Goal: Task Accomplishment & Management: Use online tool/utility

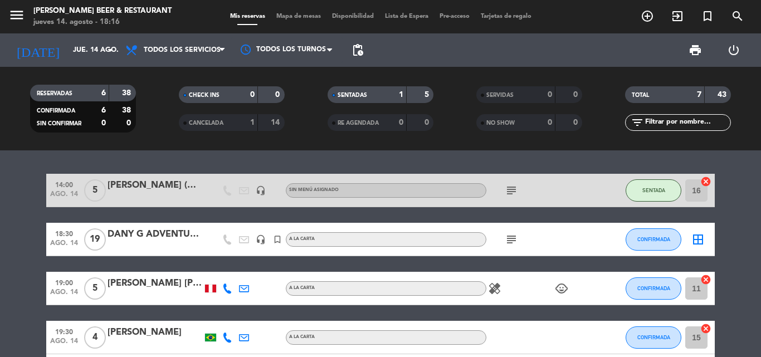
click at [21, 244] on bookings-row "14:00 ago. 14 5 [PERSON_NAME] (A&K) headset_mic Sin menú asignado subject SENTA…" at bounding box center [380, 330] width 761 height 312
click at [743, 228] on bookings-row "14:00 ago. 14 5 [PERSON_NAME] (A&K) headset_mic Sin menú asignado subject SENTA…" at bounding box center [380, 330] width 761 height 312
click at [721, 242] on bookings-row "14:00 ago. 14 5 [PERSON_NAME] (A&K) headset_mic Sin menú asignado subject SENTA…" at bounding box center [380, 330] width 761 height 312
click at [567, 345] on div at bounding box center [536, 337] width 100 height 33
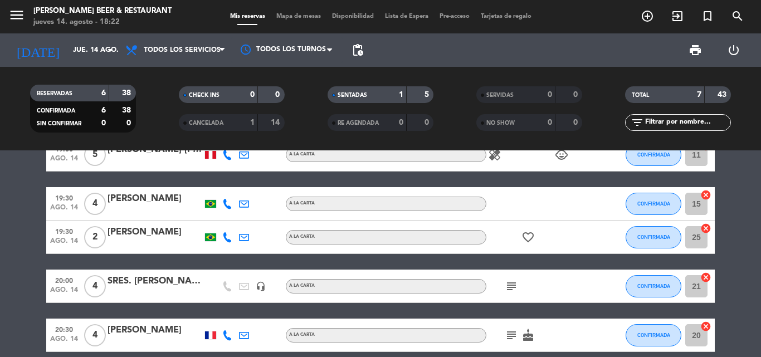
scroll to position [111, 0]
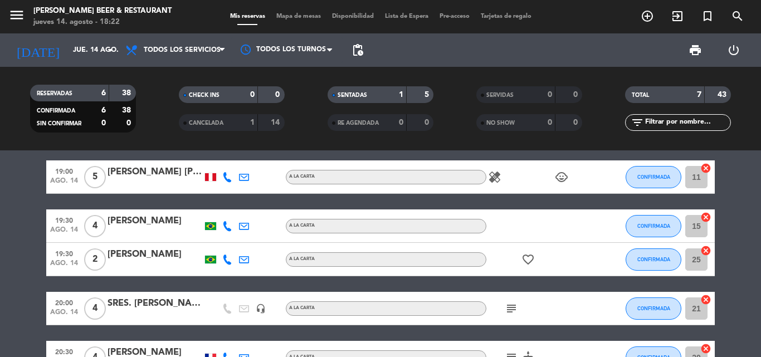
click at [508, 308] on icon "subject" at bounding box center [510, 308] width 13 height 13
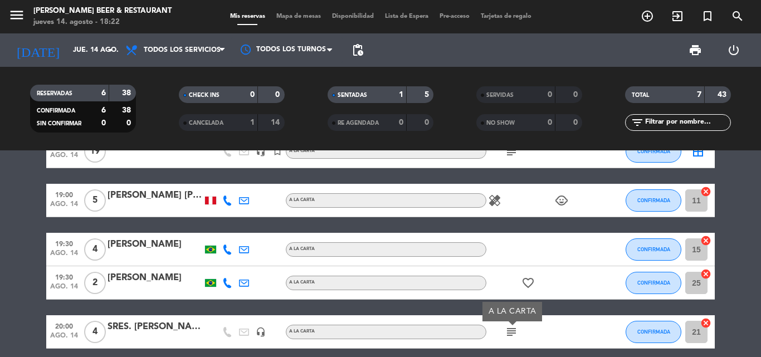
scroll to position [89, 0]
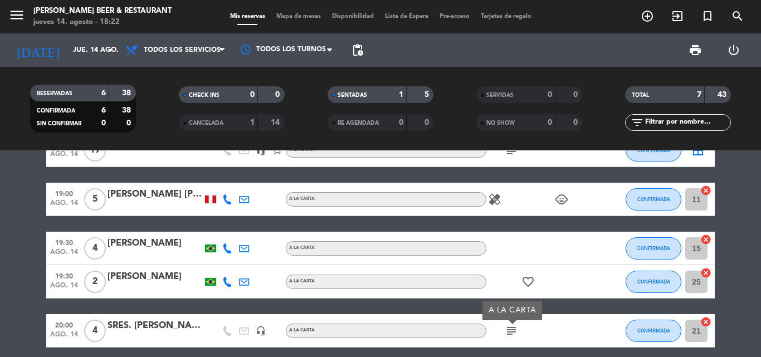
click at [496, 199] on icon "healing" at bounding box center [494, 199] width 13 height 13
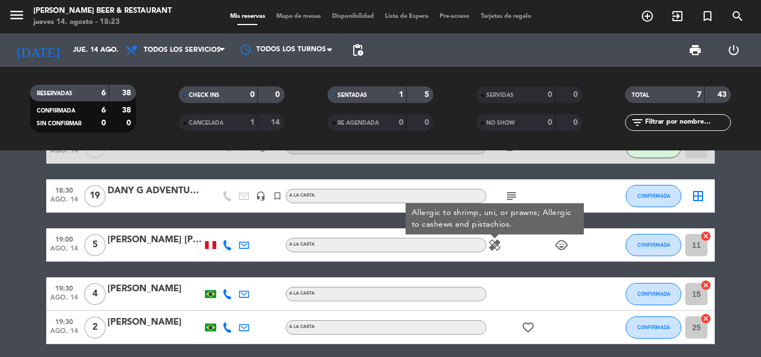
scroll to position [45, 0]
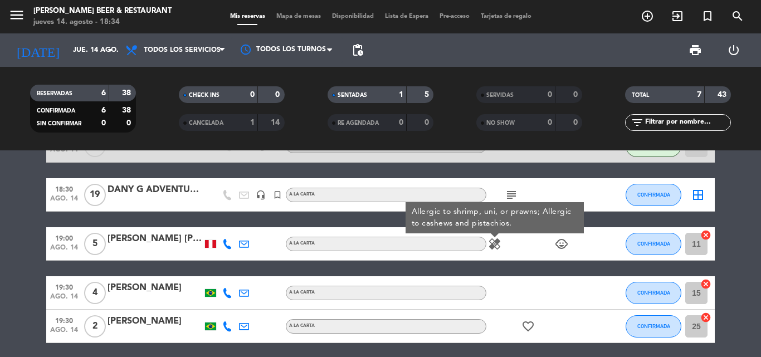
click at [104, 249] on span "5" at bounding box center [95, 244] width 22 height 22
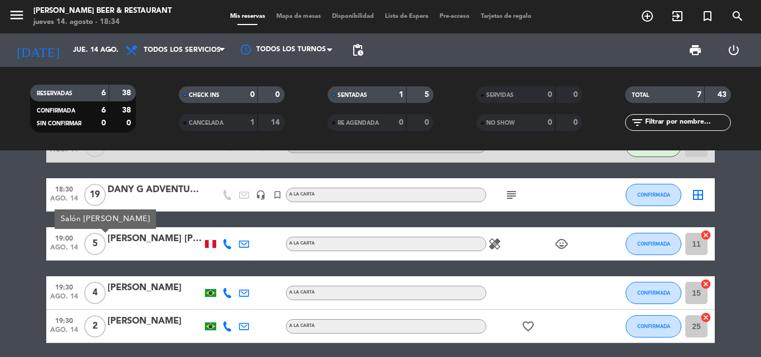
click at [92, 243] on span "5" at bounding box center [95, 244] width 22 height 22
click at [489, 244] on icon "healing" at bounding box center [494, 243] width 13 height 13
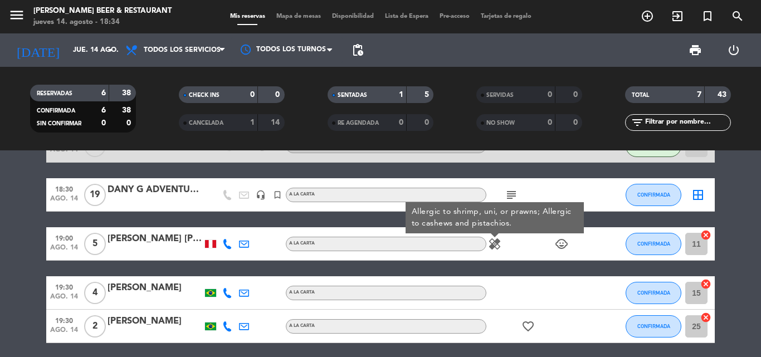
click at [562, 242] on icon "child_care" at bounding box center [561, 243] width 13 height 13
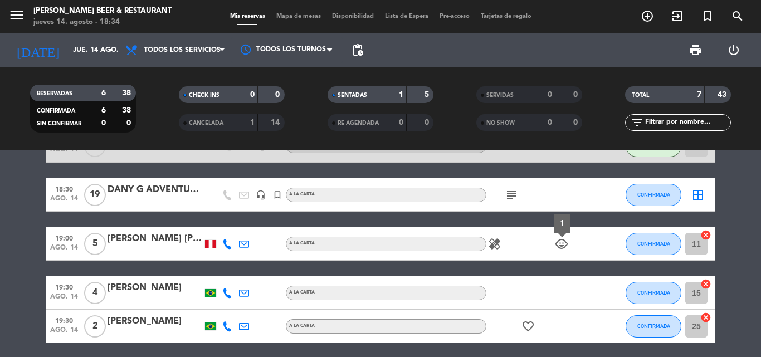
click at [742, 192] on bookings-row "14:00 ago. 14 5 DOMINGUEZ (A&K) headset_mic Sin menú asignado subject SENTADA 1…" at bounding box center [380, 285] width 761 height 312
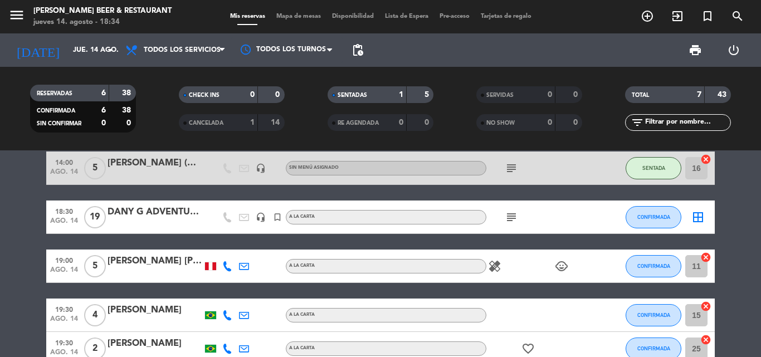
scroll to position [0, 0]
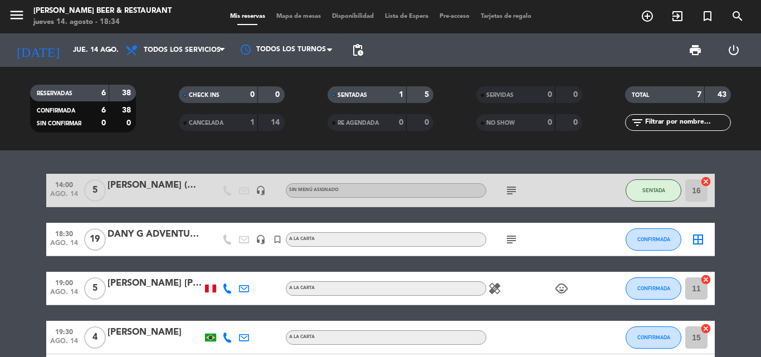
click at [682, 237] on div "border_all" at bounding box center [697, 239] width 33 height 33
click at [660, 236] on button "CONFIRMADA" at bounding box center [653, 239] width 56 height 22
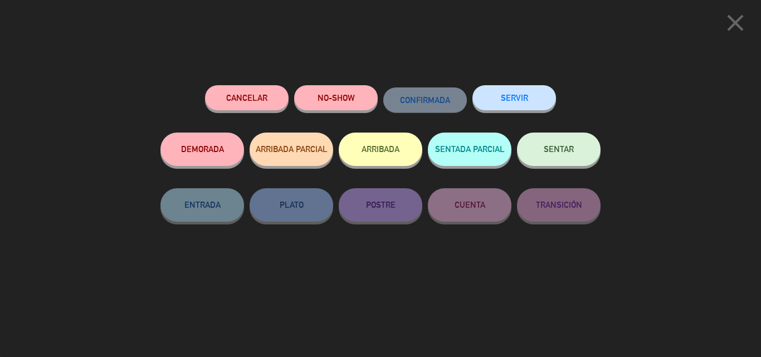
click at [660, 236] on div "close Cancelar NO-SHOW CONFIRMADA SERVIR DEMORADA ARRIBADA PARCIAL ARRIBADA SEN…" at bounding box center [380, 178] width 761 height 357
click at [557, 145] on button "SENTAR" at bounding box center [559, 149] width 84 height 33
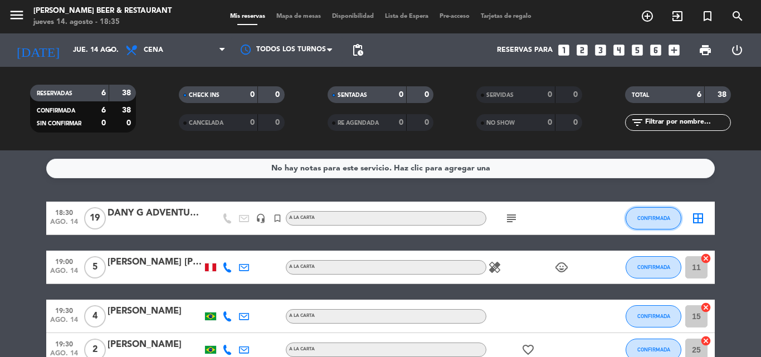
click at [663, 214] on button "CONFIRMADA" at bounding box center [653, 218] width 56 height 22
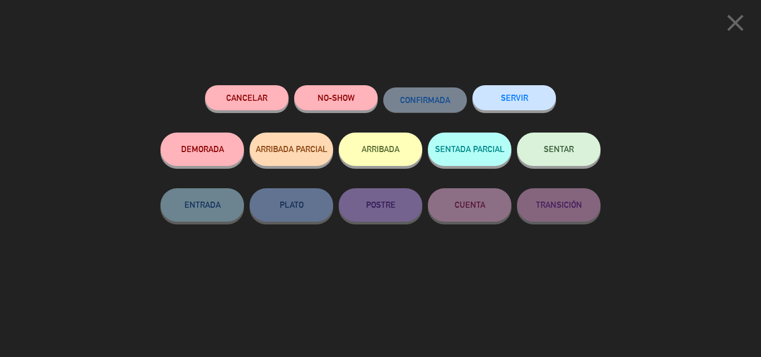
click at [561, 149] on span "SENTAR" at bounding box center [558, 148] width 30 height 9
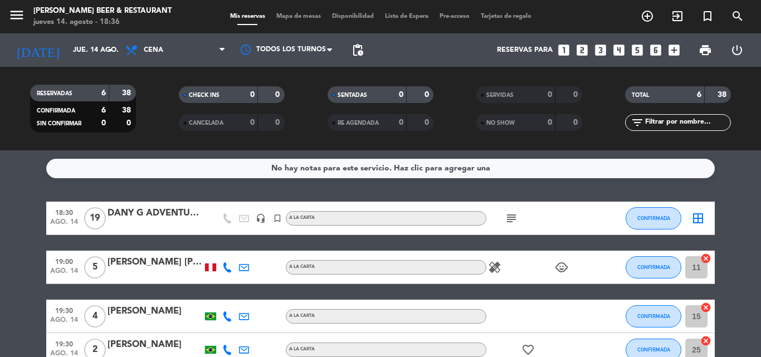
click at [760, 202] on bookings-row "18:30 ago. 14 19 [PERSON_NAME] G ADVENTURES headset_mic turned_in_not A la cart…" at bounding box center [380, 333] width 761 height 263
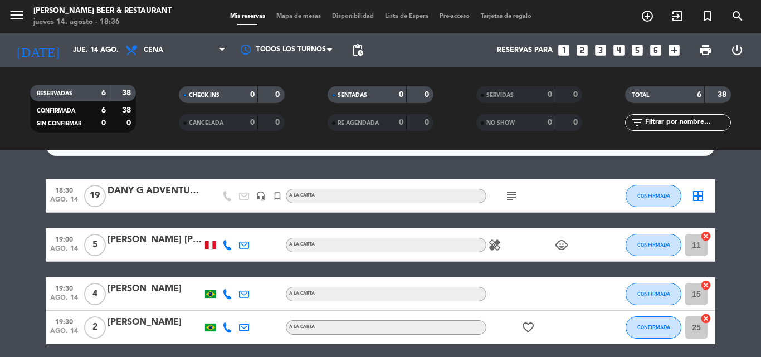
scroll to position [45, 0]
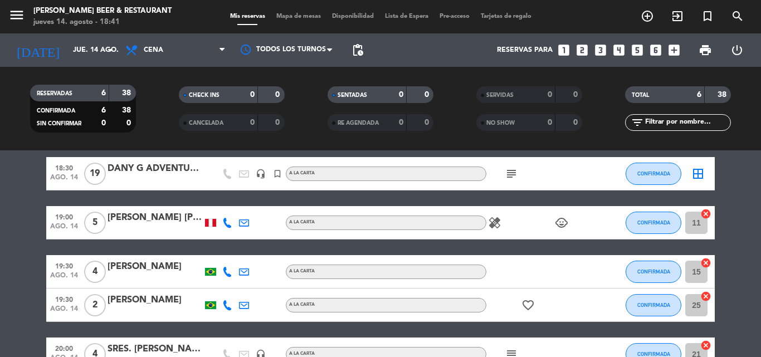
click at [746, 252] on bookings-row "18:30 ago. 14 19 [PERSON_NAME] G ADVENTURES headset_mic turned_in_not A la cart…" at bounding box center [380, 288] width 761 height 263
click at [744, 220] on bookings-row "18:30 ago. 14 19 [PERSON_NAME] G ADVENTURES headset_mic turned_in_not A la cart…" at bounding box center [380, 288] width 761 height 263
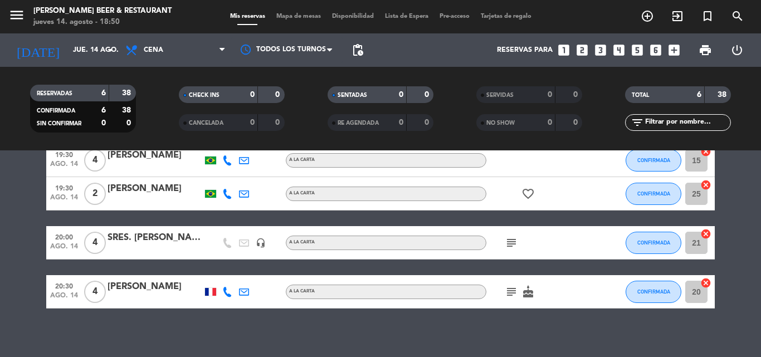
scroll to position [163, 0]
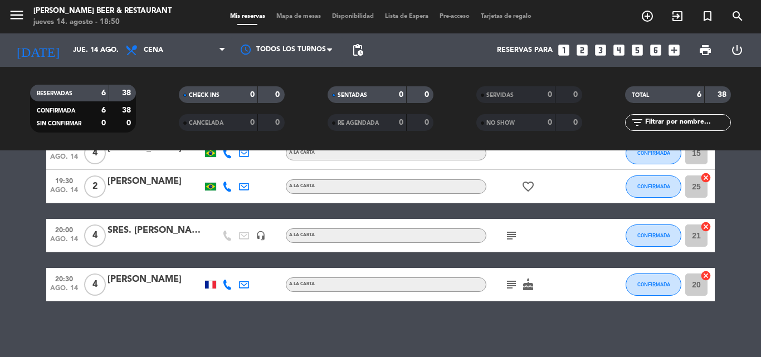
click at [510, 236] on icon "subject" at bounding box center [510, 235] width 13 height 13
click at [510, 290] on icon "subject" at bounding box center [510, 284] width 13 height 13
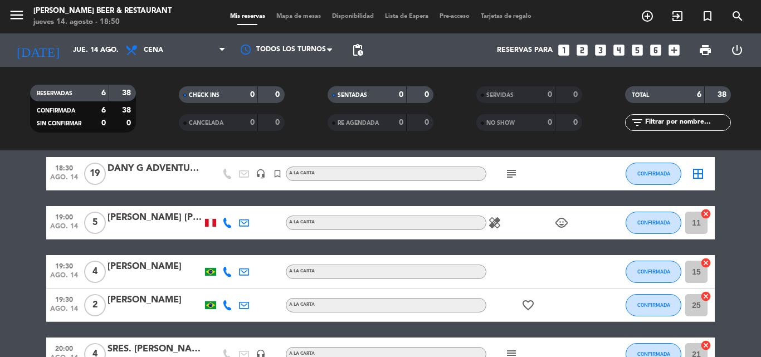
scroll to position [22, 0]
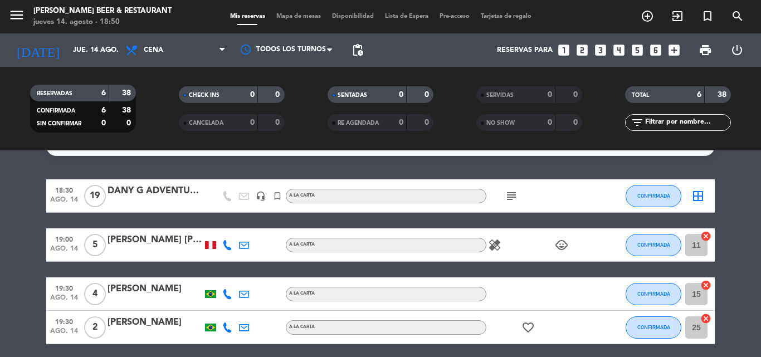
click at [492, 244] on icon "healing" at bounding box center [494, 244] width 13 height 13
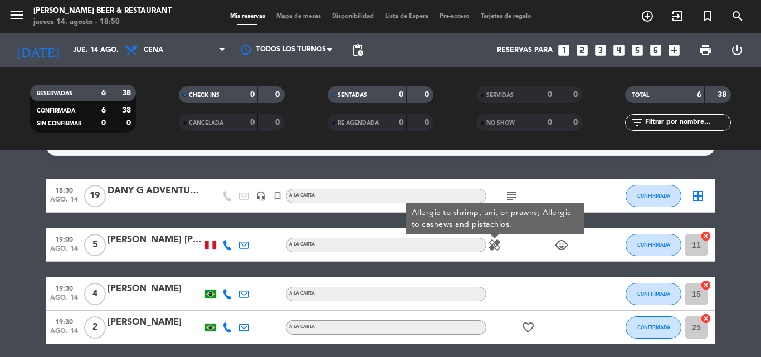
click at [528, 269] on div "18:30 ago. 14 19 [PERSON_NAME] G ADVENTURES headset_mic turned_in_not A la cart…" at bounding box center [380, 310] width 668 height 263
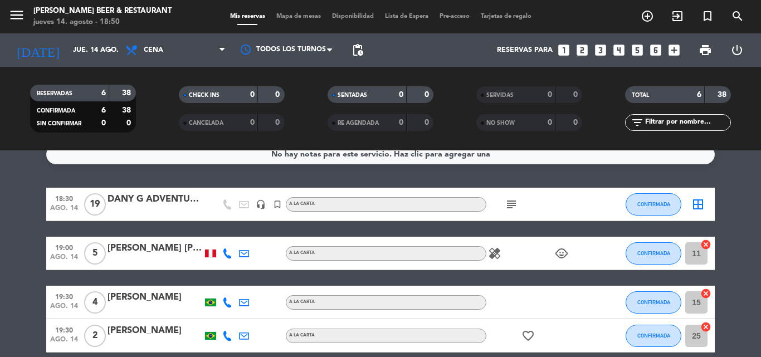
scroll to position [0, 0]
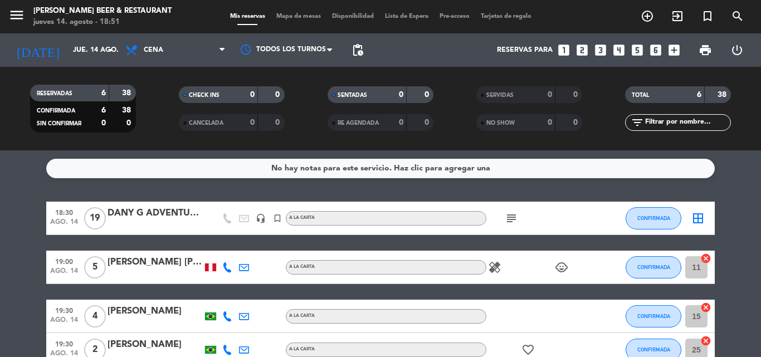
click at [760, 209] on bookings-row "18:30 ago. 14 19 [PERSON_NAME] G ADVENTURES headset_mic turned_in_not A la cart…" at bounding box center [380, 333] width 761 height 263
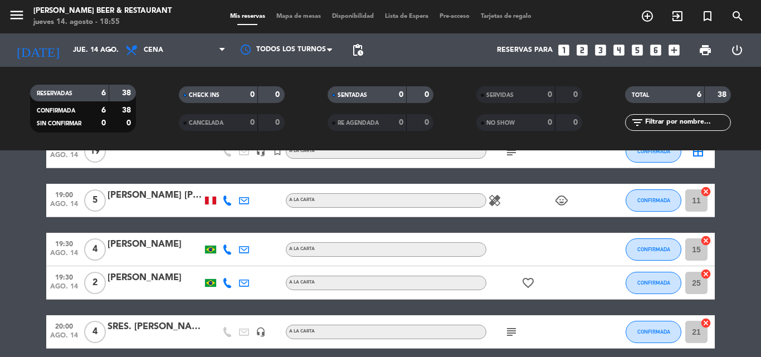
scroll to position [89, 0]
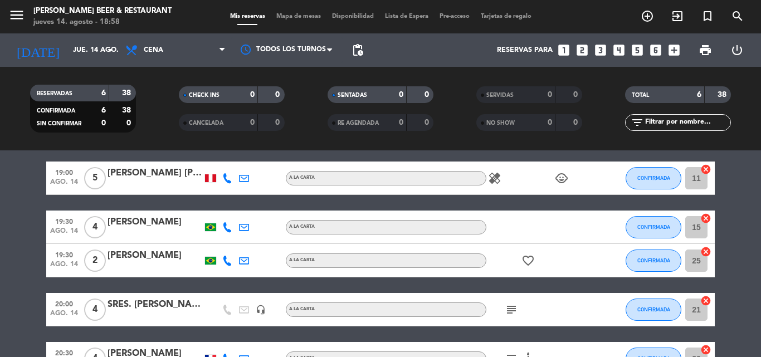
click at [742, 208] on bookings-row "18:30 ago. 14 19 [PERSON_NAME] G ADVENTURES headset_mic turned_in_not A la cart…" at bounding box center [380, 243] width 761 height 263
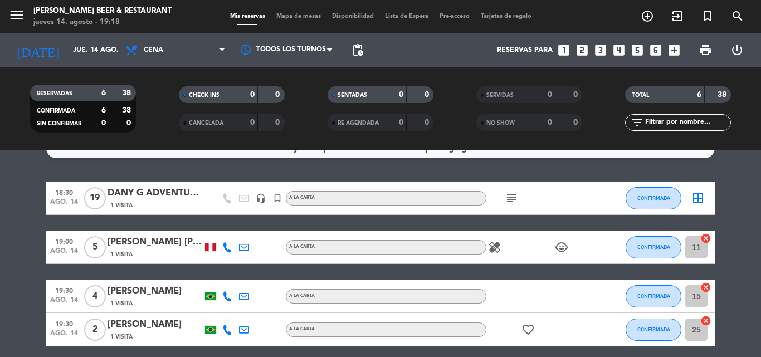
scroll to position [22, 0]
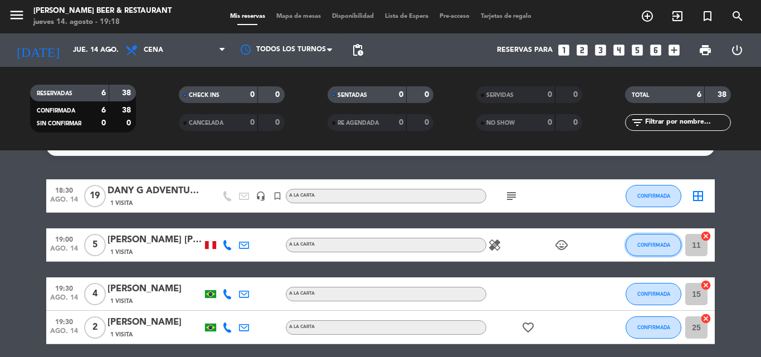
click at [670, 250] on button "CONFIRMADA" at bounding box center [653, 245] width 56 height 22
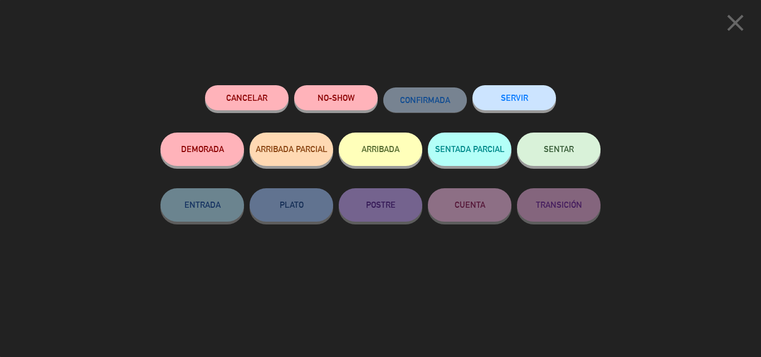
click at [649, 86] on div "close Cancelar NO-SHOW CONFIRMADA SERVIR DEMORADA ARRIBADA PARCIAL ARRIBADA SEN…" at bounding box center [380, 178] width 761 height 357
click at [741, 30] on icon "close" at bounding box center [735, 23] width 28 height 28
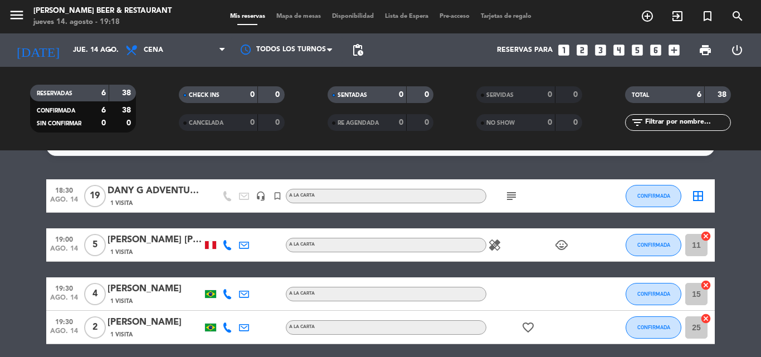
click at [756, 198] on bookings-row "18:30 ago. 14 19 [PERSON_NAME] G ADVENTURES 1 Visita headset_mic turned_in_not …" at bounding box center [380, 310] width 761 height 263
click at [734, 260] on bookings-row "18:30 ago. 14 19 [PERSON_NAME] G ADVENTURES 1 Visita headset_mic turned_in_not …" at bounding box center [380, 310] width 761 height 263
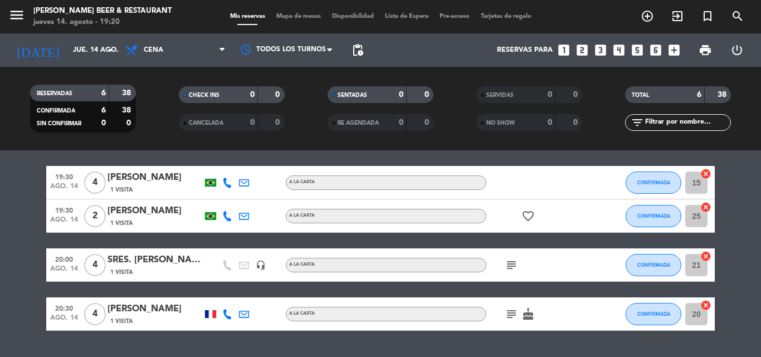
scroll to position [111, 0]
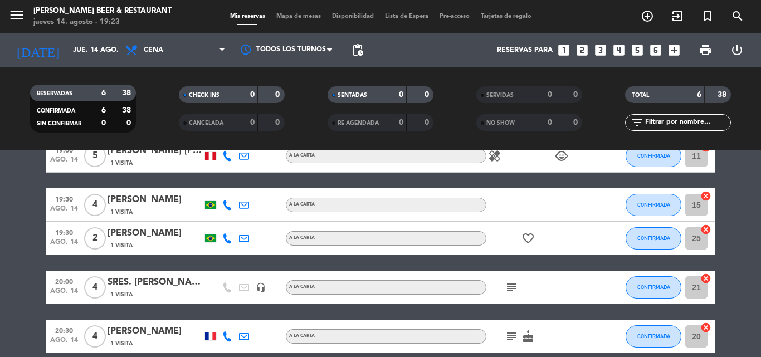
click at [728, 201] on bookings-row "18:30 ago. 14 19 [PERSON_NAME] G ADVENTURES 1 Visita headset_mic turned_in_not …" at bounding box center [380, 221] width 761 height 263
click at [653, 204] on span "CONFIRMADA" at bounding box center [653, 205] width 33 height 6
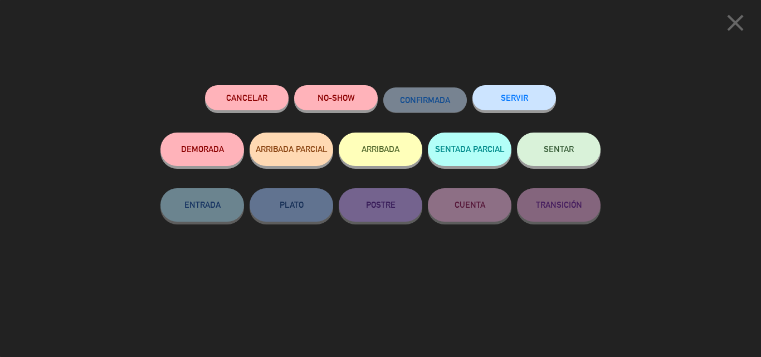
click at [578, 158] on button "SENTAR" at bounding box center [559, 149] width 84 height 33
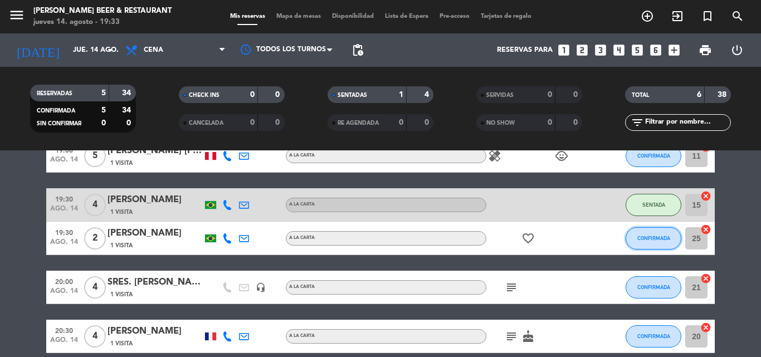
click at [643, 233] on button "CONFIRMADA" at bounding box center [653, 238] width 56 height 22
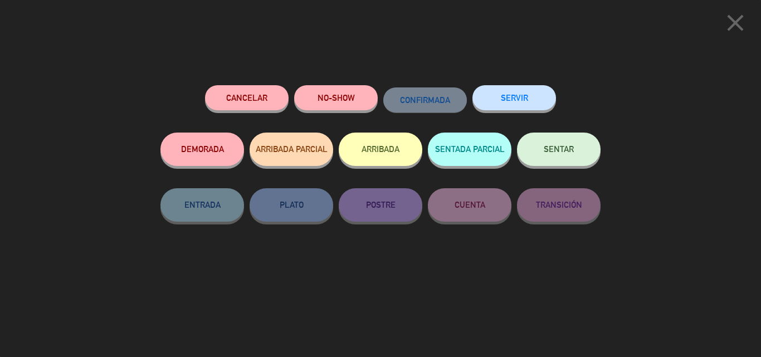
click at [558, 145] on button "SENTAR" at bounding box center [559, 149] width 84 height 33
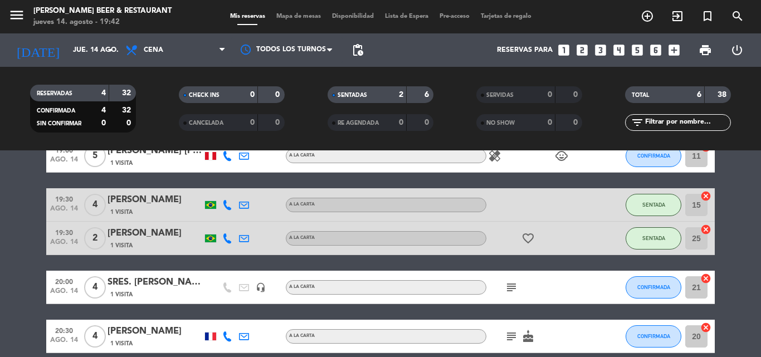
click at [580, 177] on div "18:30 ago. 14 19 [PERSON_NAME] G ADVENTURES 1 Visita headset_mic turned_in_not …" at bounding box center [380, 221] width 668 height 263
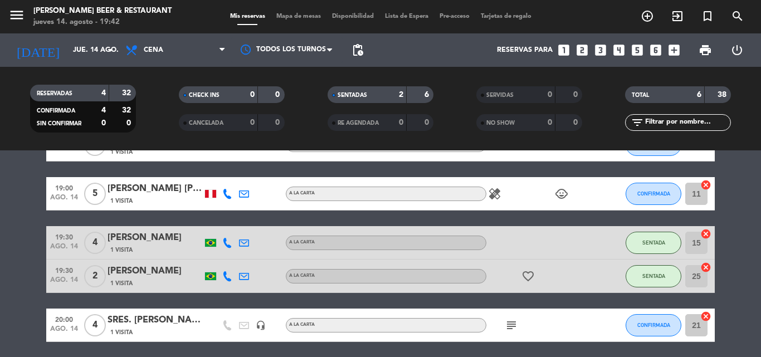
scroll to position [45, 0]
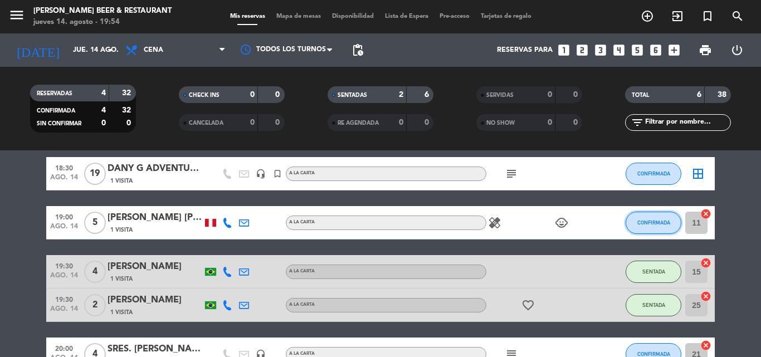
click at [631, 222] on button "CONFIRMADA" at bounding box center [653, 223] width 56 height 22
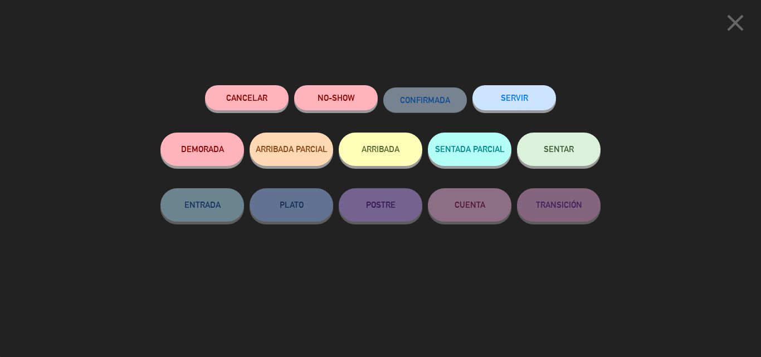
click at [576, 154] on button "SENTAR" at bounding box center [559, 149] width 84 height 33
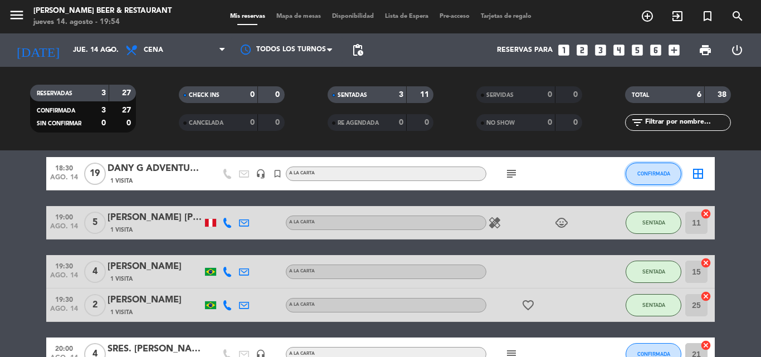
click at [642, 182] on button "CONFIRMADA" at bounding box center [653, 174] width 56 height 22
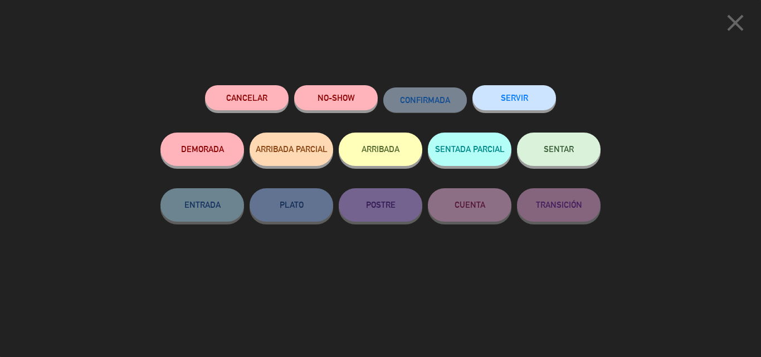
click at [589, 149] on button "SENTAR" at bounding box center [559, 149] width 84 height 33
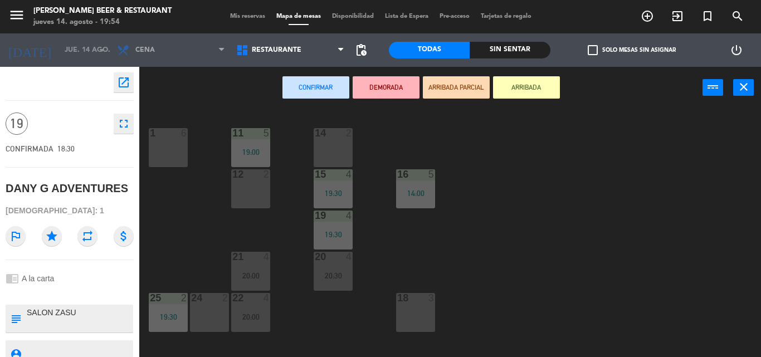
click at [235, 17] on span "Mis reservas" at bounding box center [247, 16] width 46 height 6
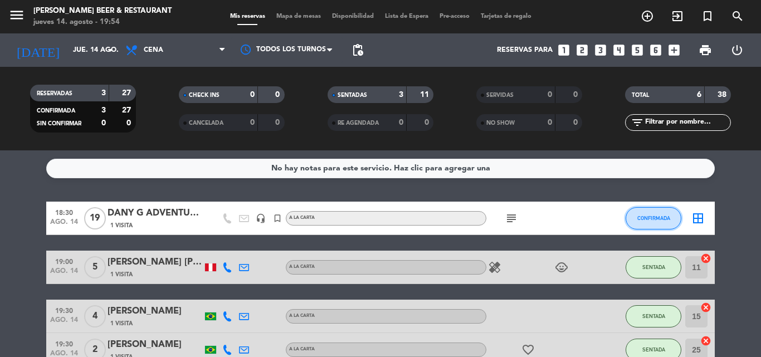
click at [645, 222] on button "CONFIRMADA" at bounding box center [653, 218] width 56 height 22
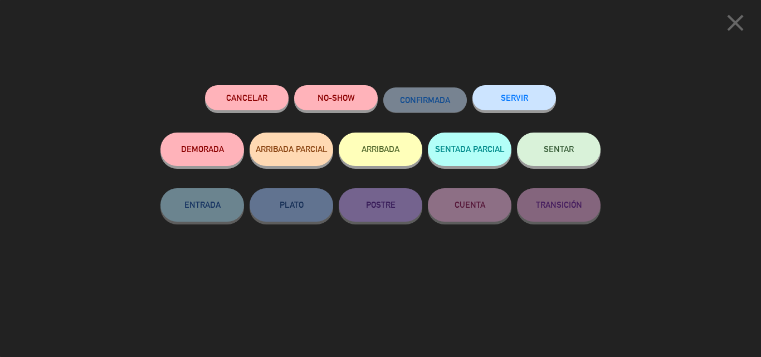
click at [565, 154] on span "SENTAR" at bounding box center [558, 148] width 30 height 9
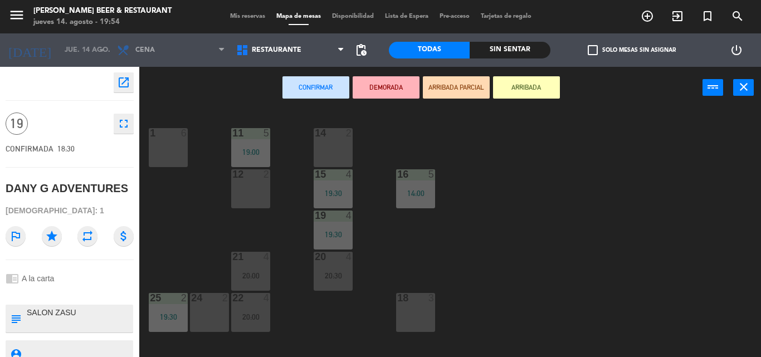
click at [316, 93] on button "Confirmar" at bounding box center [315, 87] width 67 height 22
click at [237, 18] on span "Mis reservas" at bounding box center [247, 16] width 46 height 6
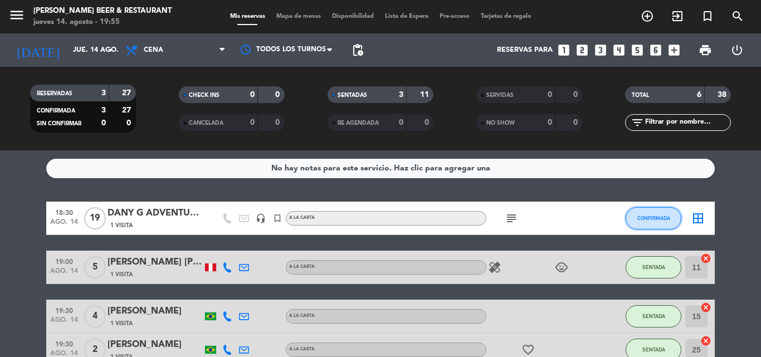
click at [654, 219] on span "CONFIRMADA" at bounding box center [653, 218] width 33 height 6
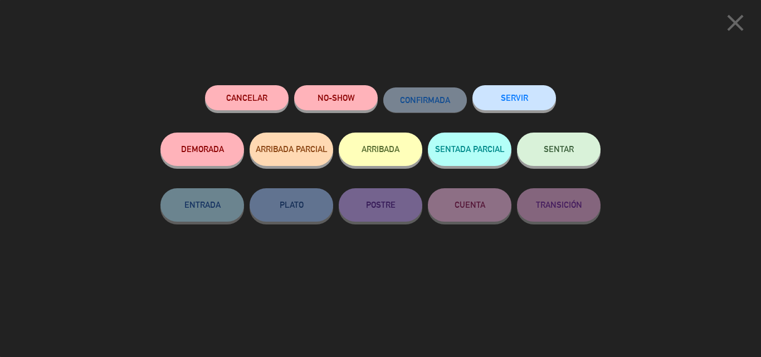
click at [574, 146] on button "SENTAR" at bounding box center [559, 149] width 84 height 33
